Goal: Transaction & Acquisition: Subscribe to service/newsletter

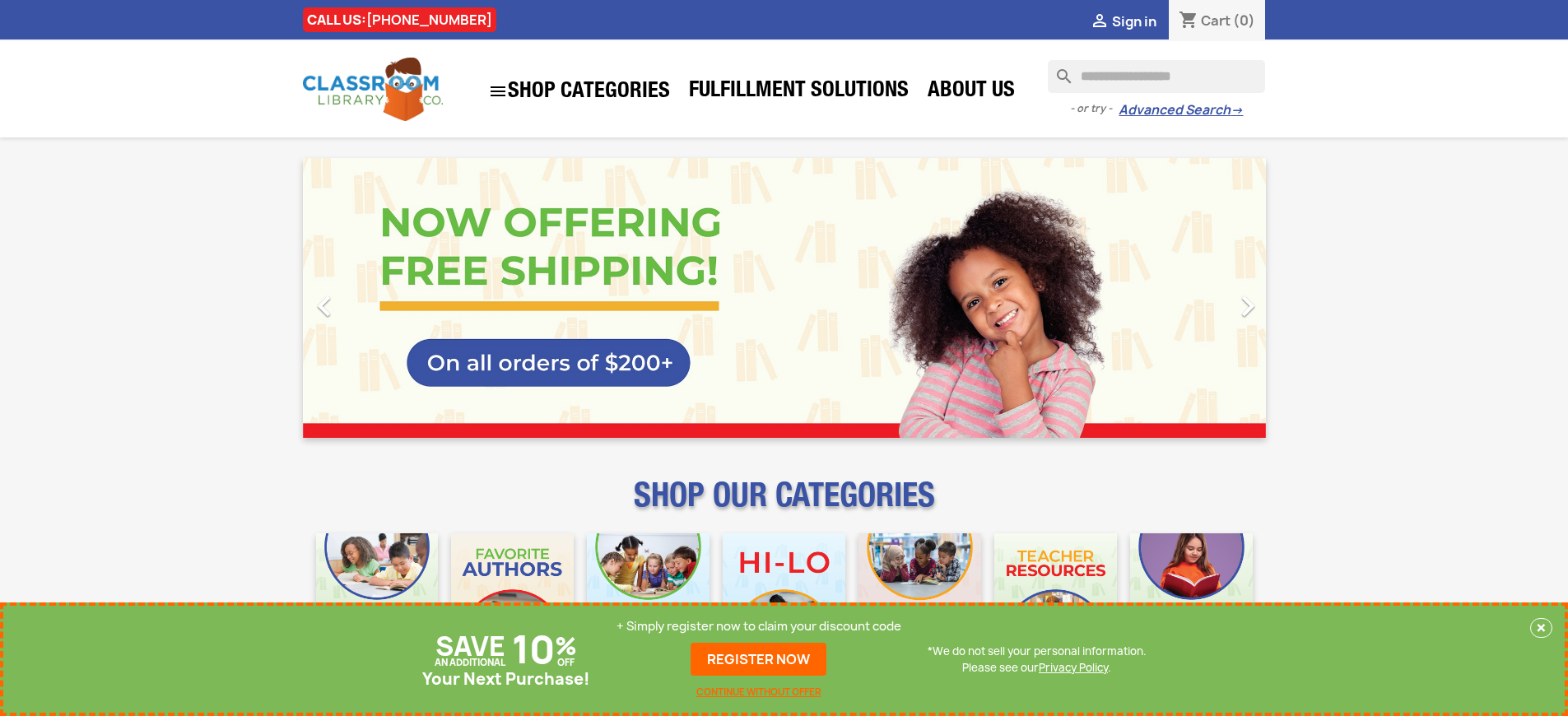
click at [759, 626] on p "+ Simply register now to claim your discount code" at bounding box center [758, 626] width 285 height 17
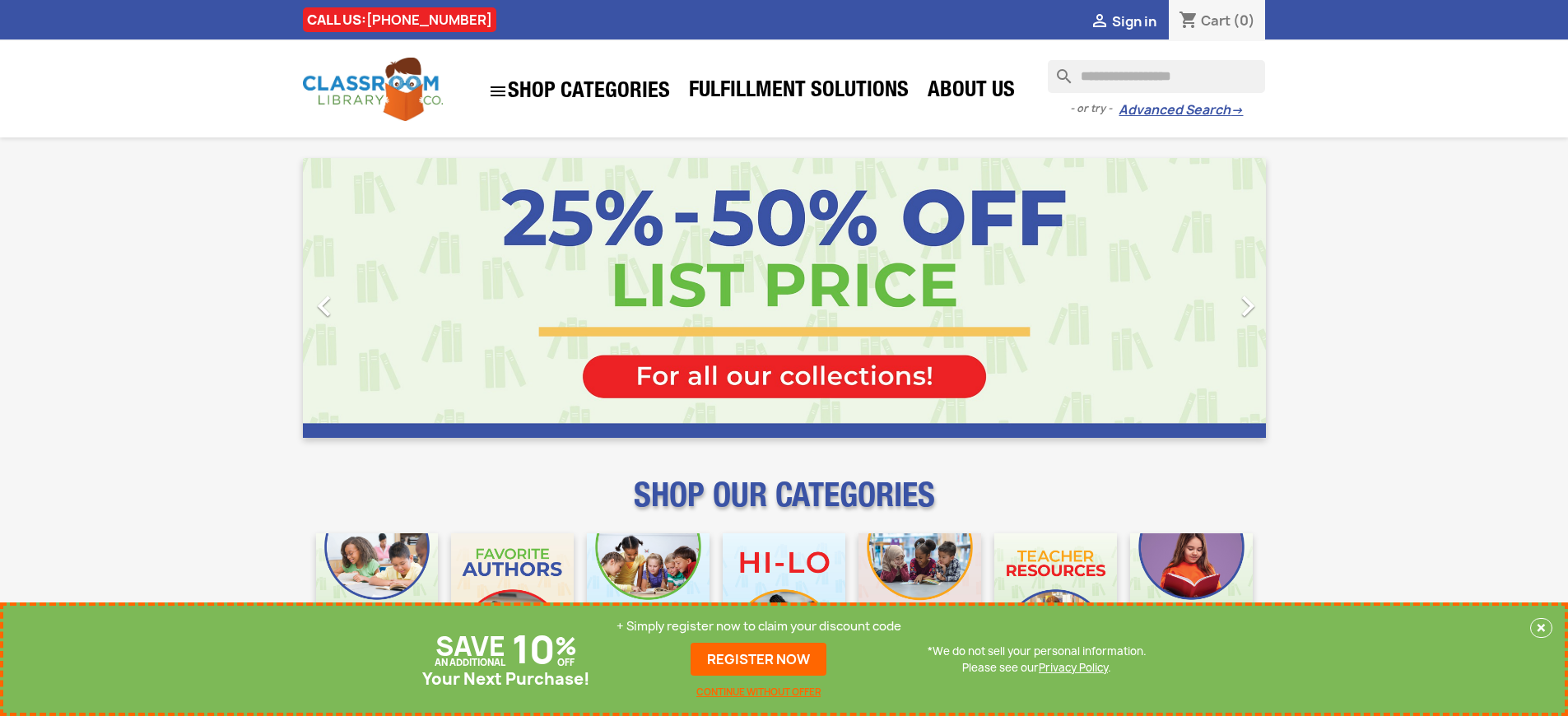
click at [759, 626] on p "+ Simply register now to claim your discount code" at bounding box center [758, 626] width 285 height 17
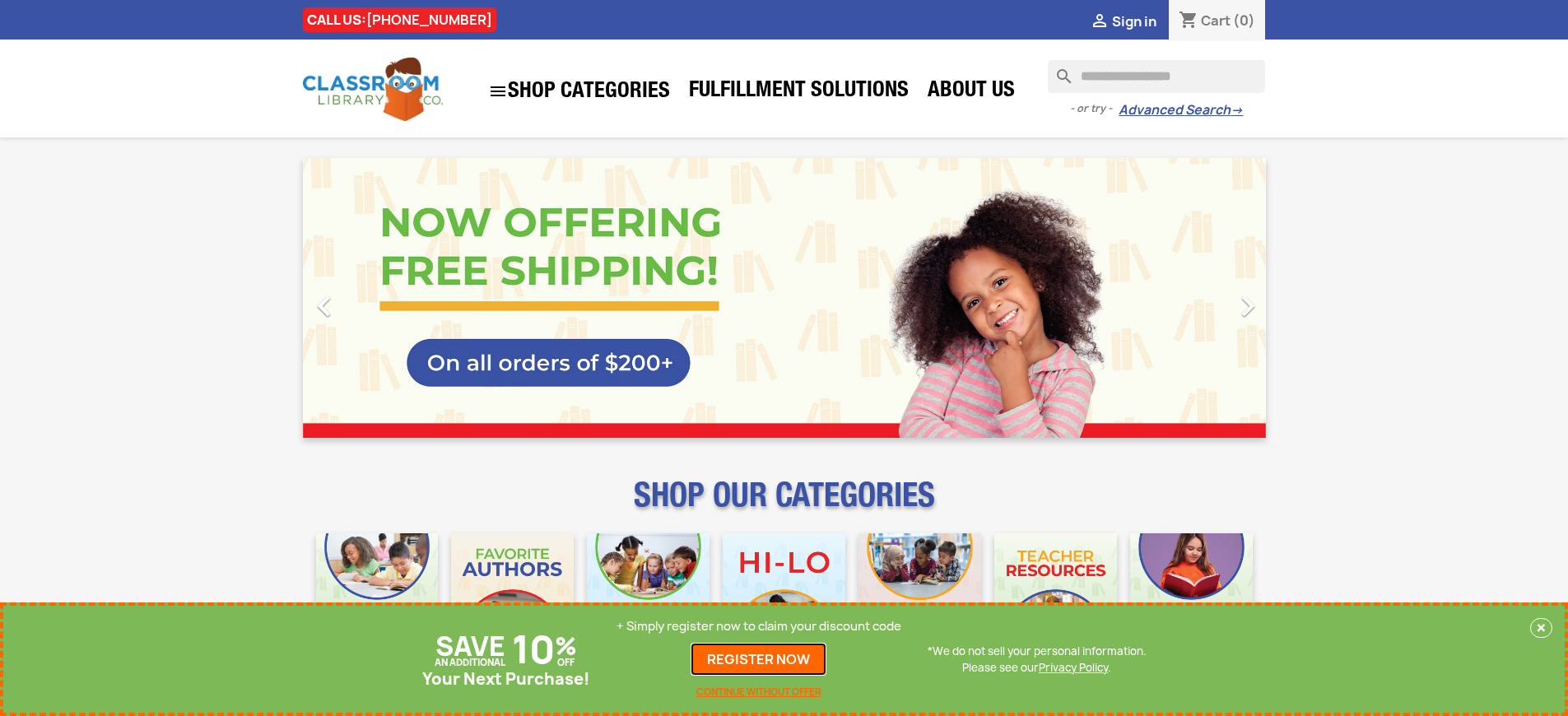
click at [759, 659] on link "REGISTER NOW" at bounding box center [758, 659] width 136 height 33
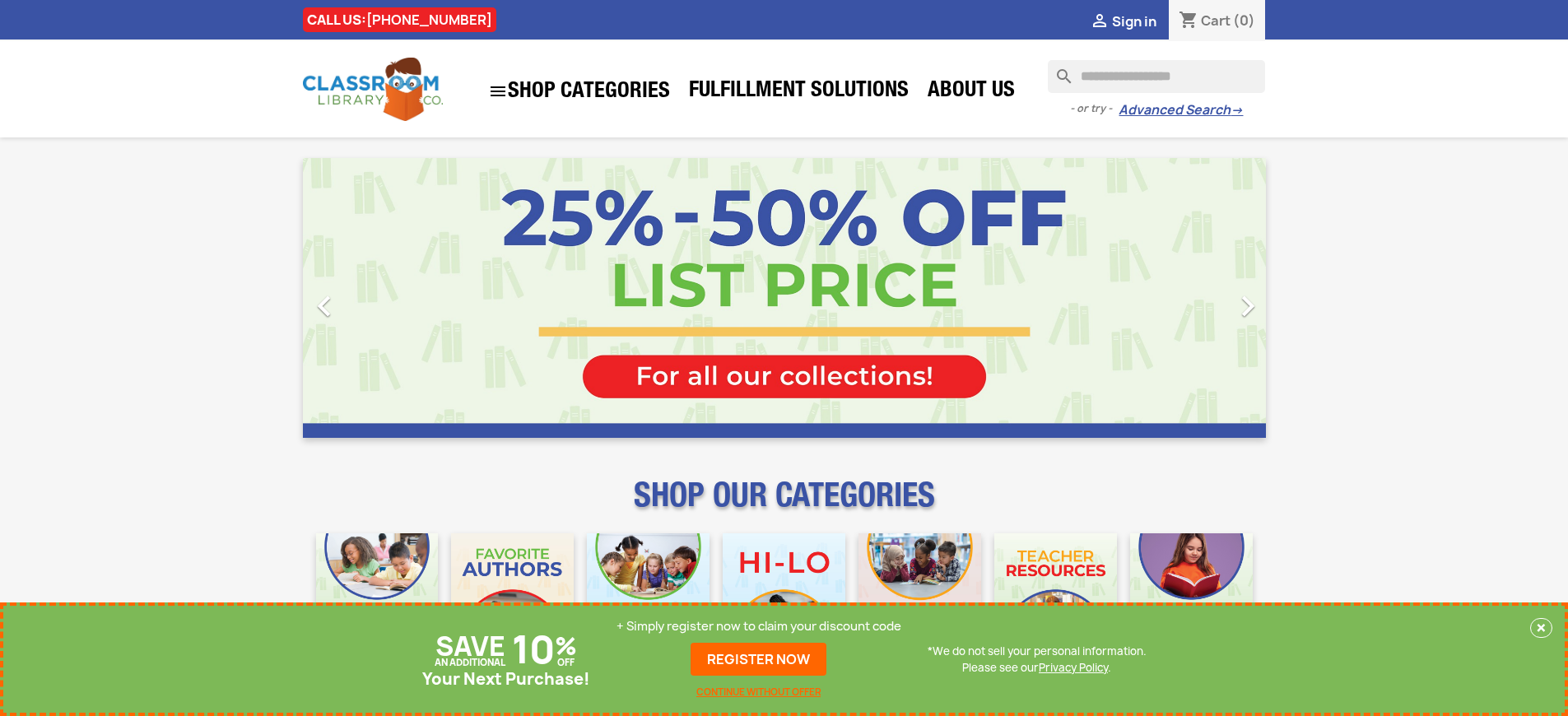
click at [759, 626] on p "+ Simply register now to claim your discount code" at bounding box center [758, 626] width 285 height 17
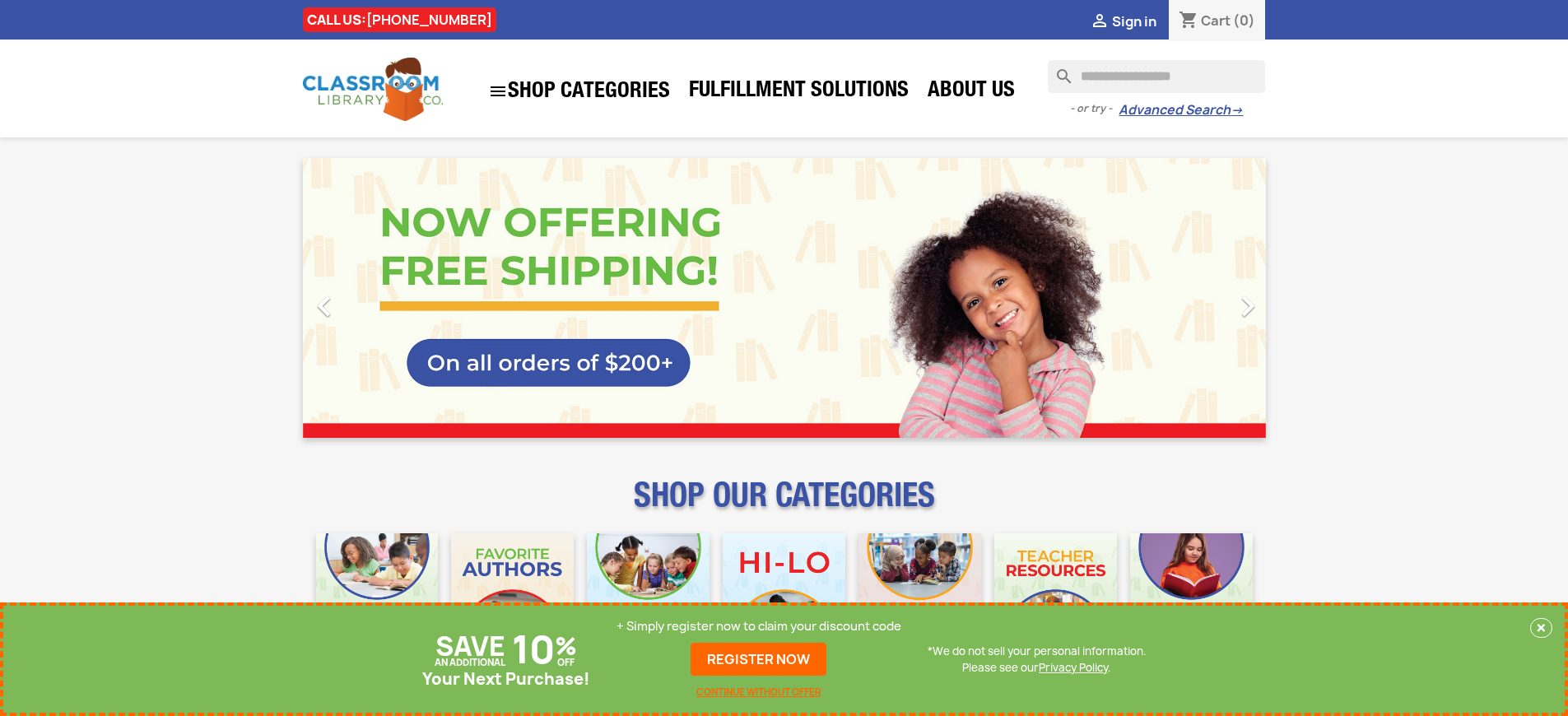
click at [759, 626] on p "+ Simply register now to claim your discount code" at bounding box center [758, 626] width 285 height 17
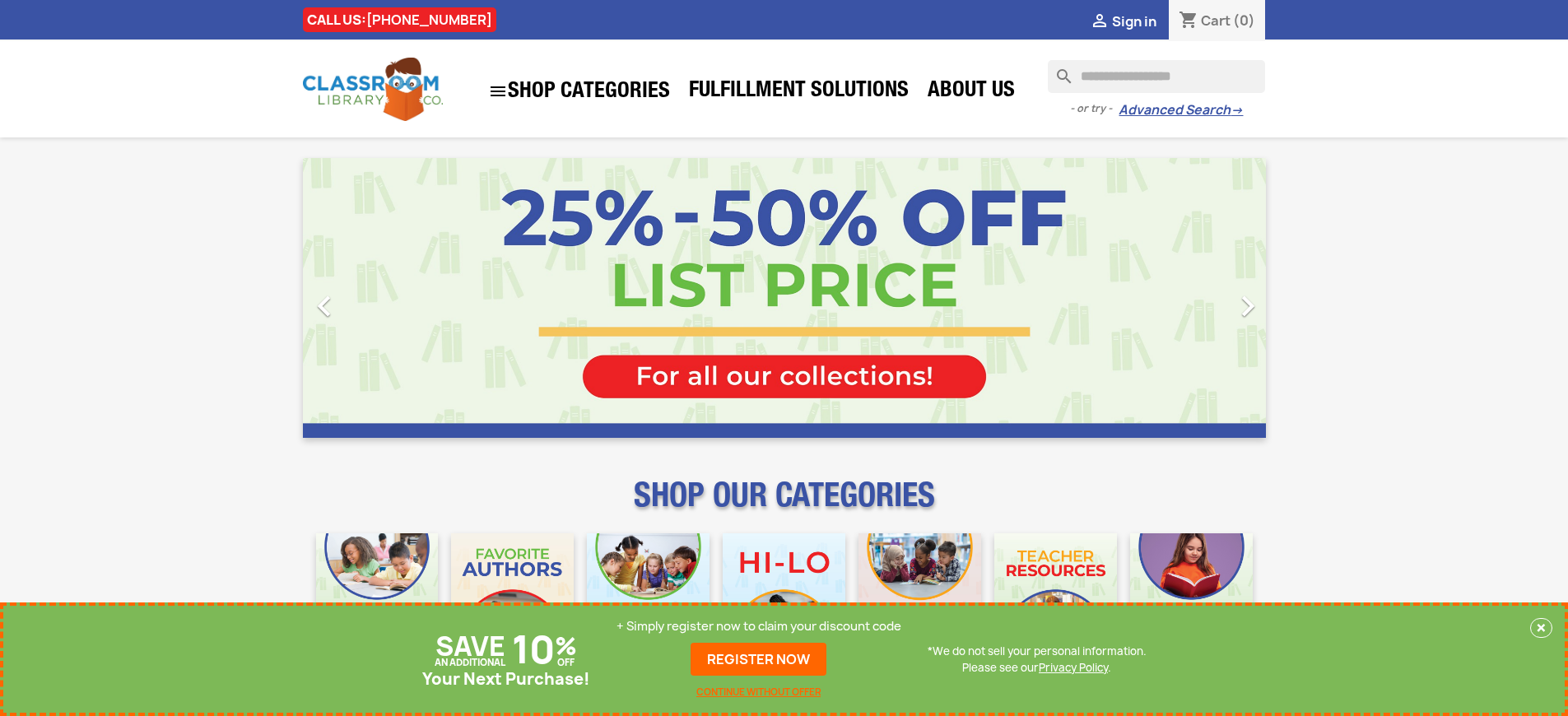
click at [759, 626] on p "+ Simply register now to claim your discount code" at bounding box center [758, 626] width 285 height 17
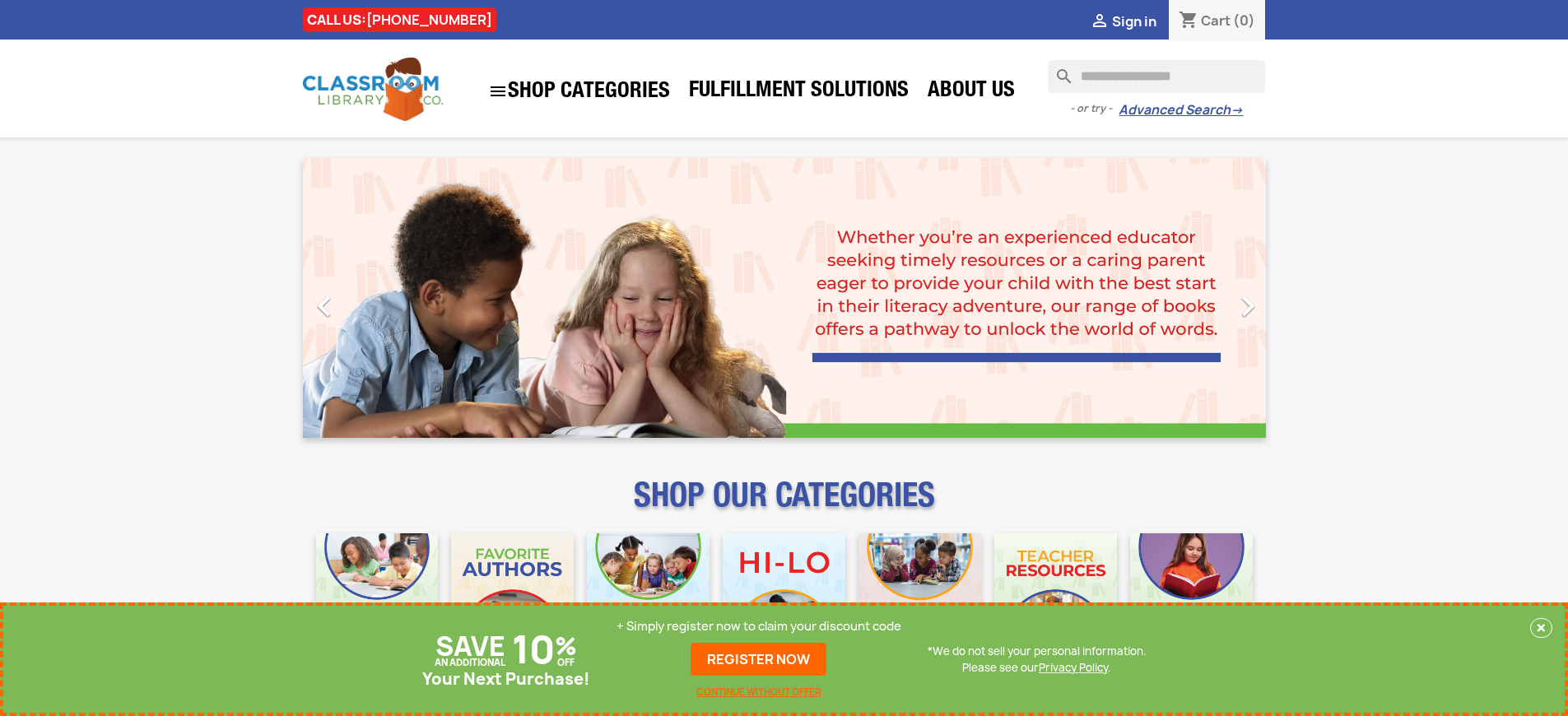
click at [759, 626] on p "+ Simply register now to claim your discount code" at bounding box center [758, 626] width 285 height 17
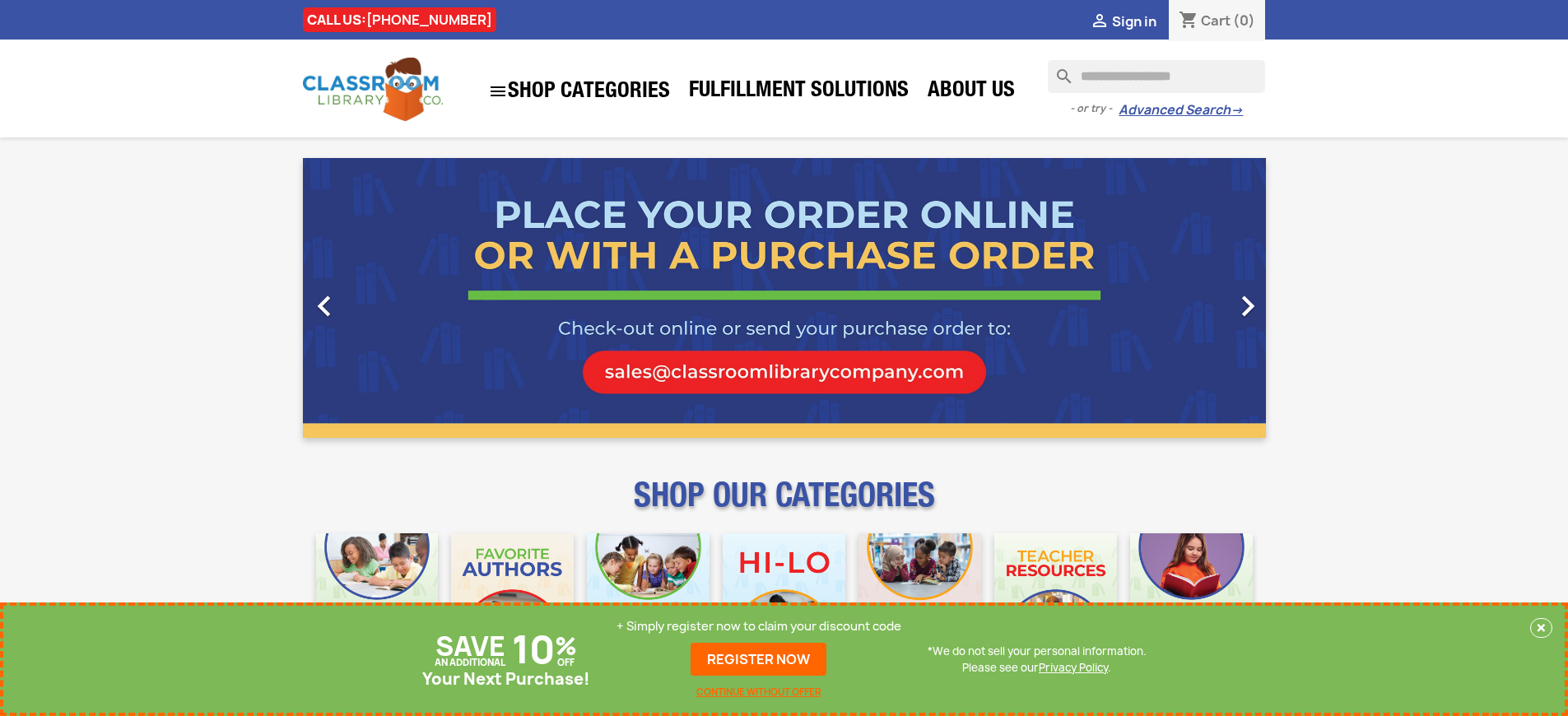
click at [759, 626] on p "+ Simply register now to claim your discount code" at bounding box center [758, 626] width 285 height 17
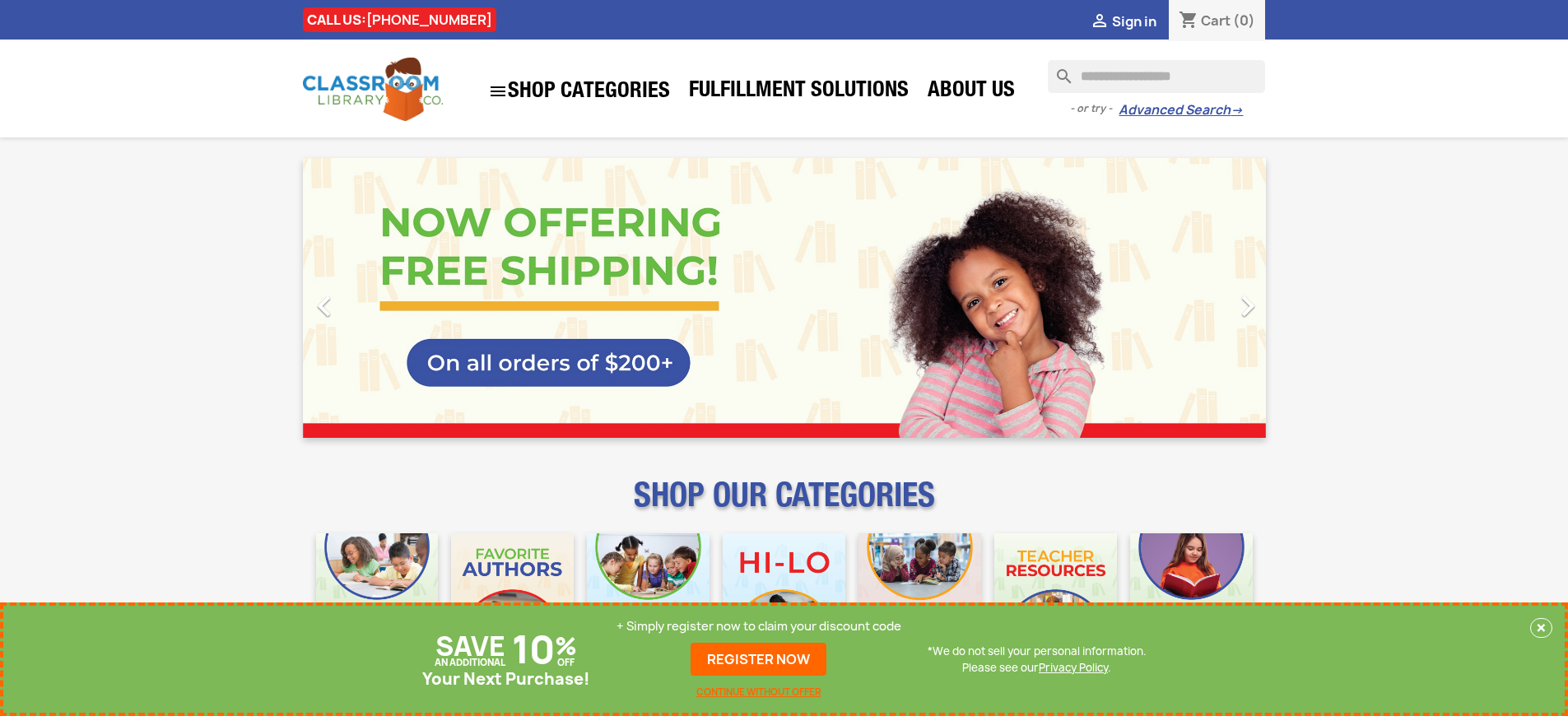
click at [759, 626] on p "+ Simply register now to claim your discount code" at bounding box center [758, 626] width 285 height 17
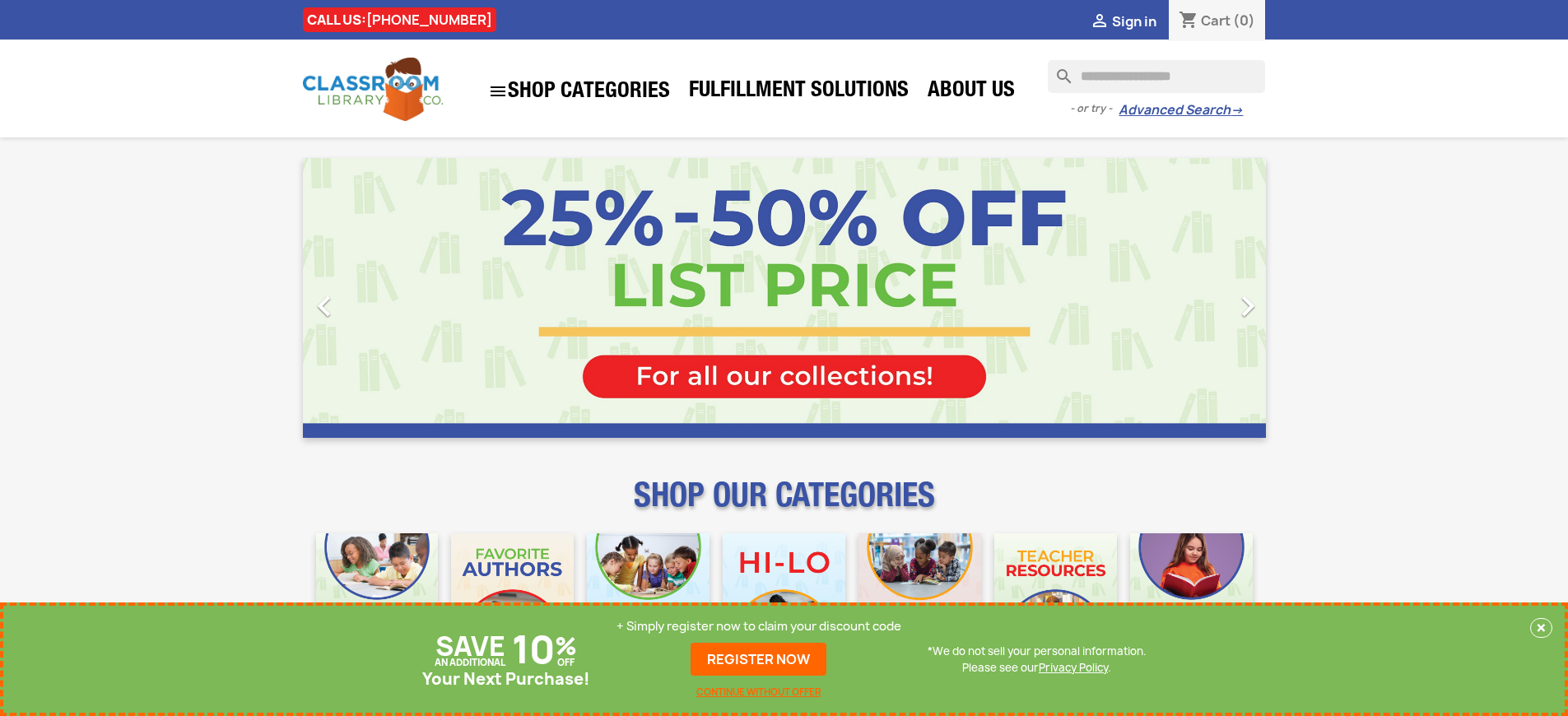
click at [759, 626] on p "+ Simply register now to claim your discount code" at bounding box center [758, 626] width 285 height 17
click at [759, 659] on link "REGISTER NOW" at bounding box center [758, 659] width 136 height 33
click at [759, 626] on p "+ Simply register now to claim your discount code" at bounding box center [758, 626] width 285 height 17
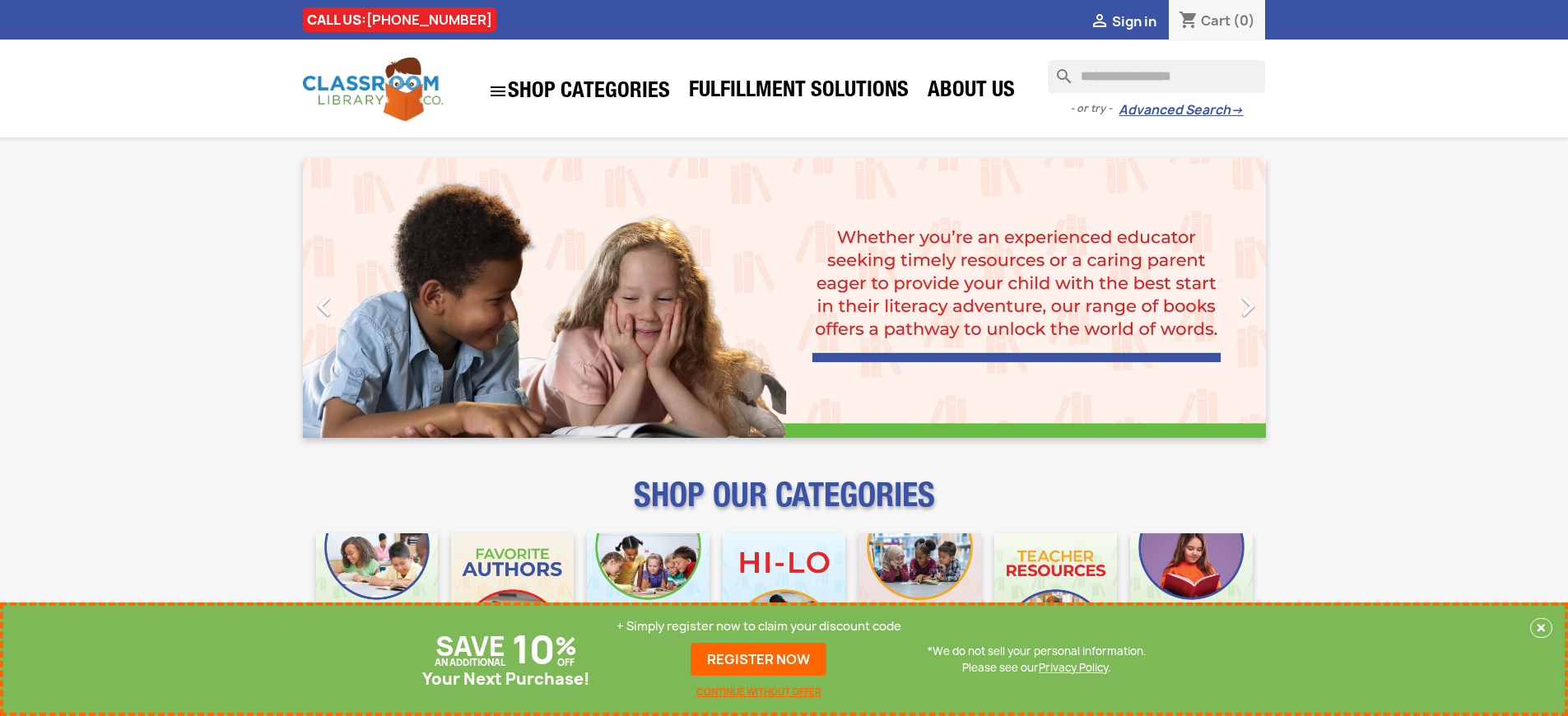
click at [759, 626] on p "+ Simply register now to claim your discount code" at bounding box center [758, 626] width 285 height 17
click at [759, 659] on link "REGISTER NOW" at bounding box center [758, 659] width 136 height 33
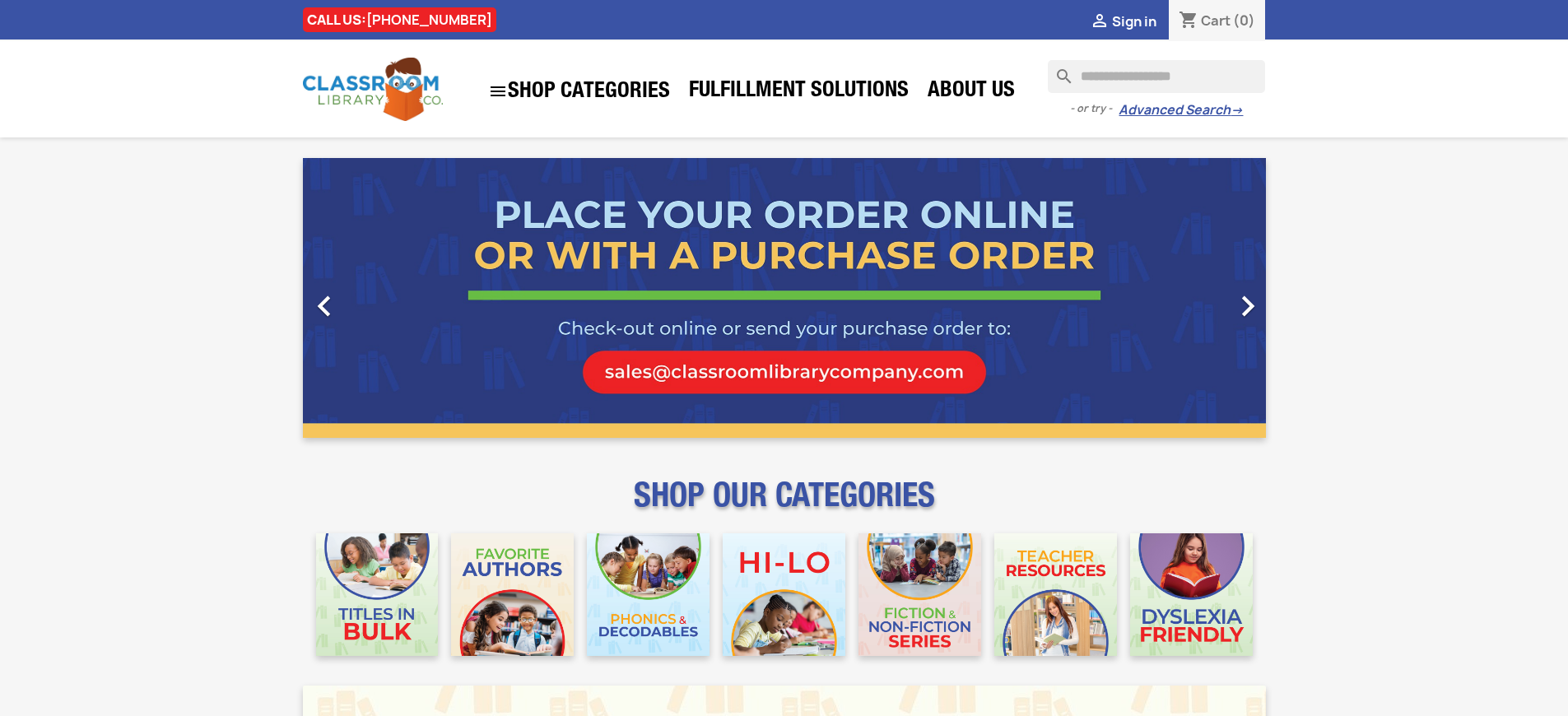
click at [1133, 20] on span "Sign in" at bounding box center [1134, 21] width 44 height 18
